Goal: Find specific page/section: Find specific page/section

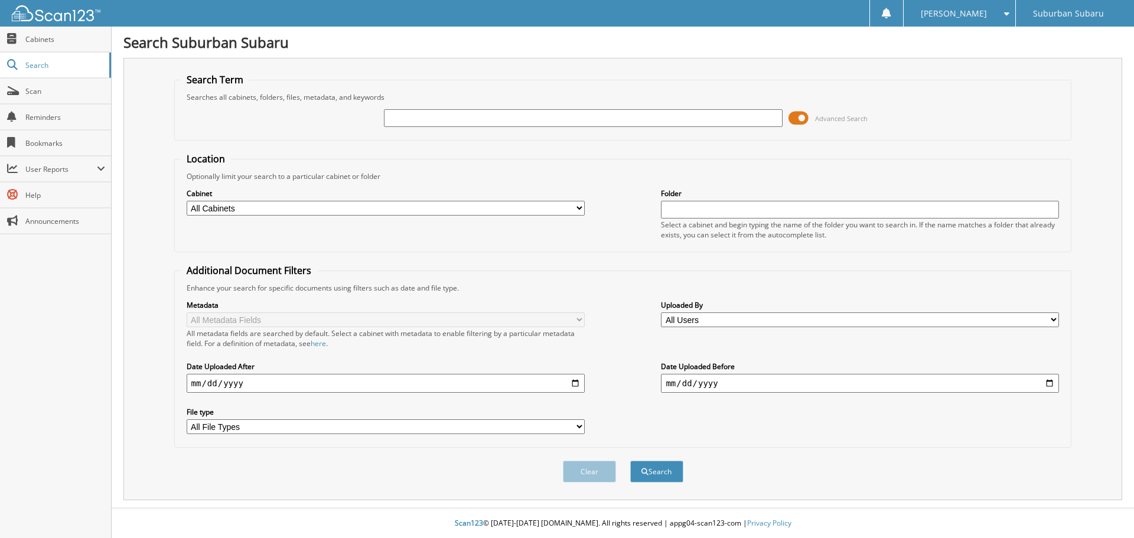
click at [429, 123] on input "text" at bounding box center [583, 118] width 398 height 18
type input "PS31719A"
click at [630, 461] on button "Search" at bounding box center [656, 472] width 53 height 22
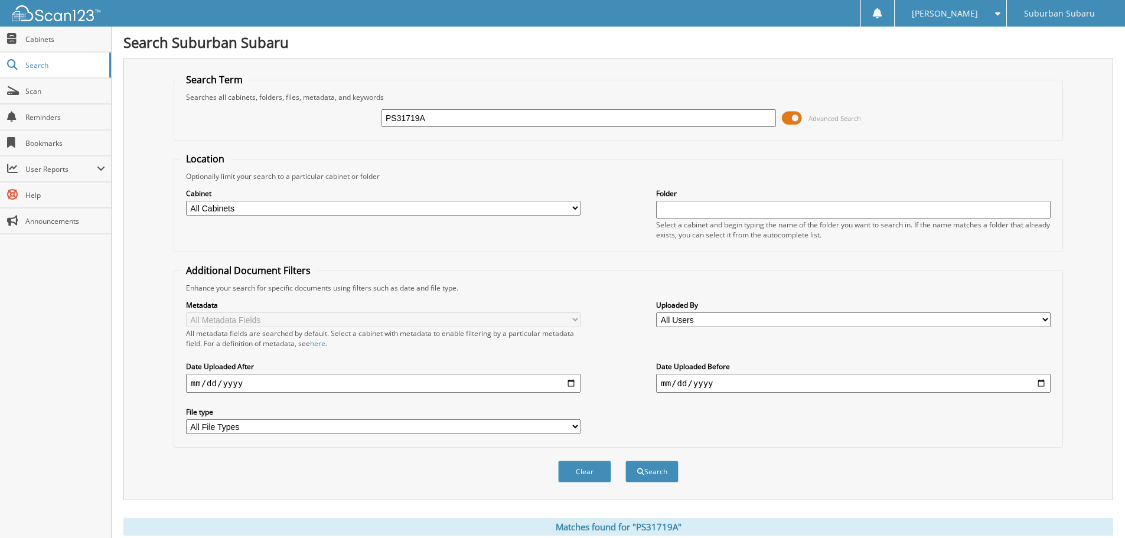
drag, startPoint x: 460, startPoint y: 118, endPoint x: 322, endPoint y: 120, distance: 137.6
click at [305, 125] on div "PS31719A Advanced Search" at bounding box center [618, 118] width 876 height 32
click at [585, 471] on button "Clear" at bounding box center [584, 472] width 53 height 22
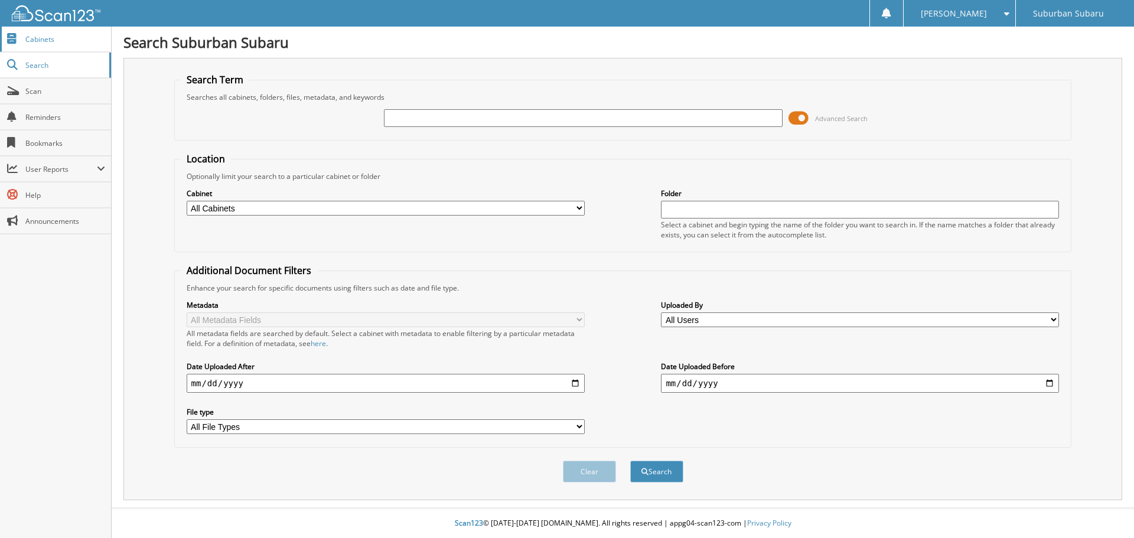
click at [32, 38] on span "Cabinets" at bounding box center [65, 39] width 80 height 10
click at [428, 112] on input "text" at bounding box center [583, 118] width 398 height 18
type input "[US_VEHICLE_IDENTIFICATION_NUMBER]"
click at [630, 461] on button "Search" at bounding box center [656, 472] width 53 height 22
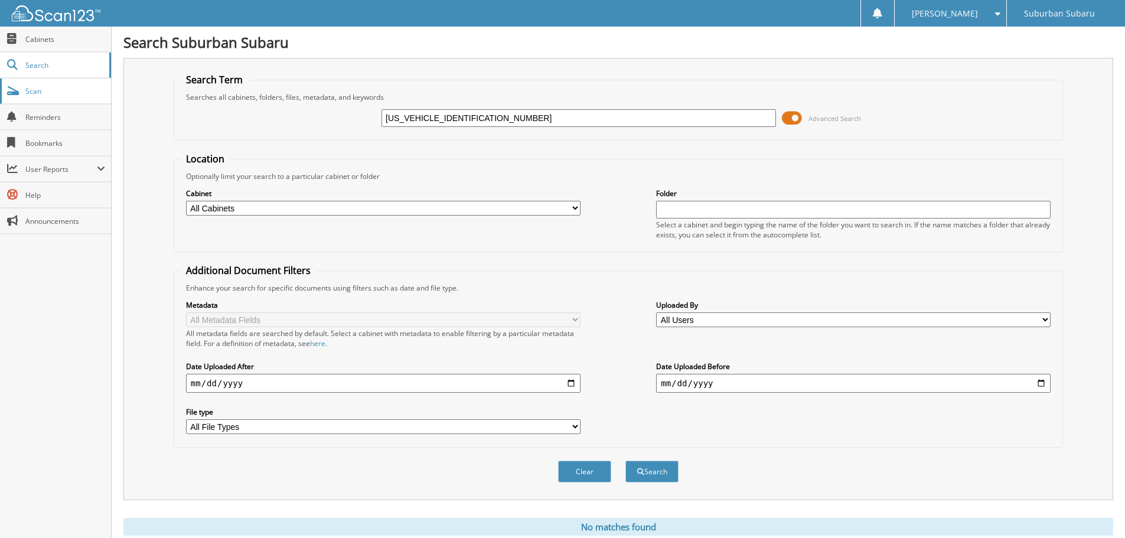
click at [38, 90] on span "Scan" at bounding box center [65, 91] width 80 height 10
